Goal: Task Accomplishment & Management: Use online tool/utility

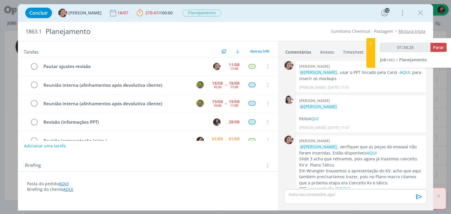
scroll to position [806, 0]
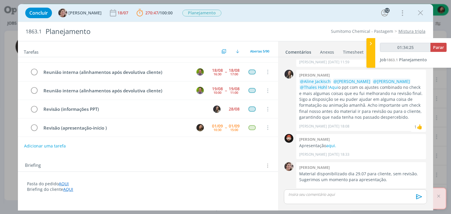
type input "01:34:26"
click at [440, 43] on button "Parar" at bounding box center [439, 47] width 16 height 9
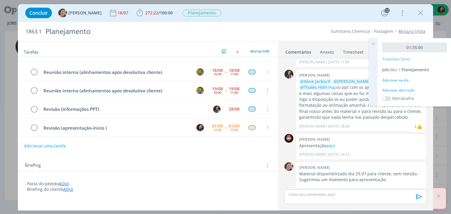
click at [408, 88] on div "Adicionar descrição" at bounding box center [414, 90] width 64 height 5
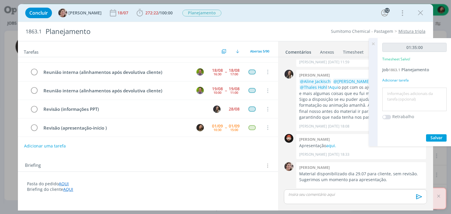
click at [405, 92] on textarea at bounding box center [414, 99] width 61 height 21
type textarea "revisão"
click at [434, 137] on span "Salvar" at bounding box center [437, 138] width 12 height 6
